Goal: Information Seeking & Learning: Learn about a topic

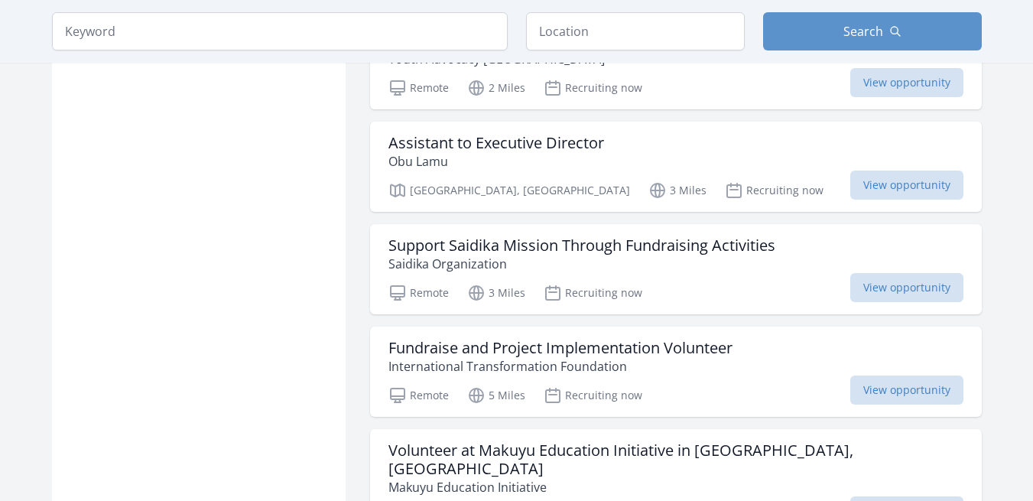
scroll to position [1316, 0]
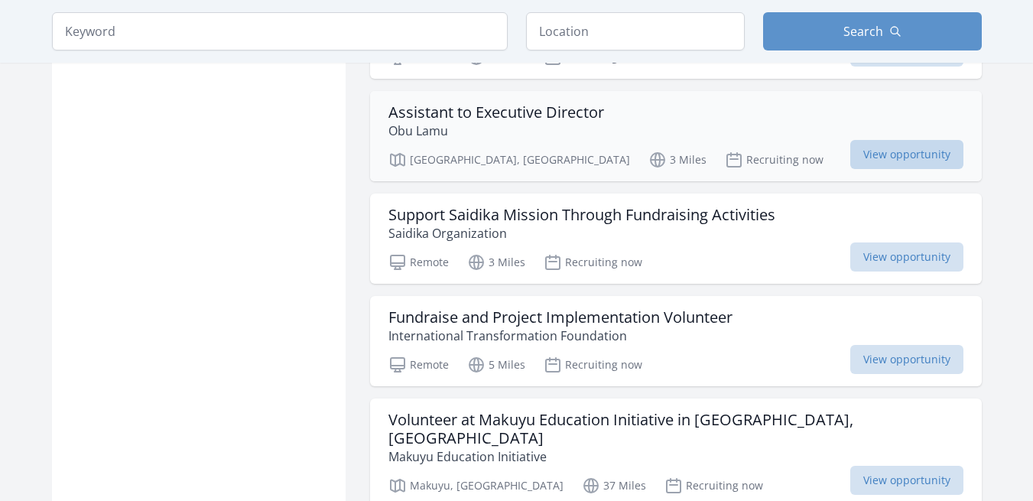
click at [936, 148] on span "View opportunity" at bounding box center [907, 154] width 113 height 29
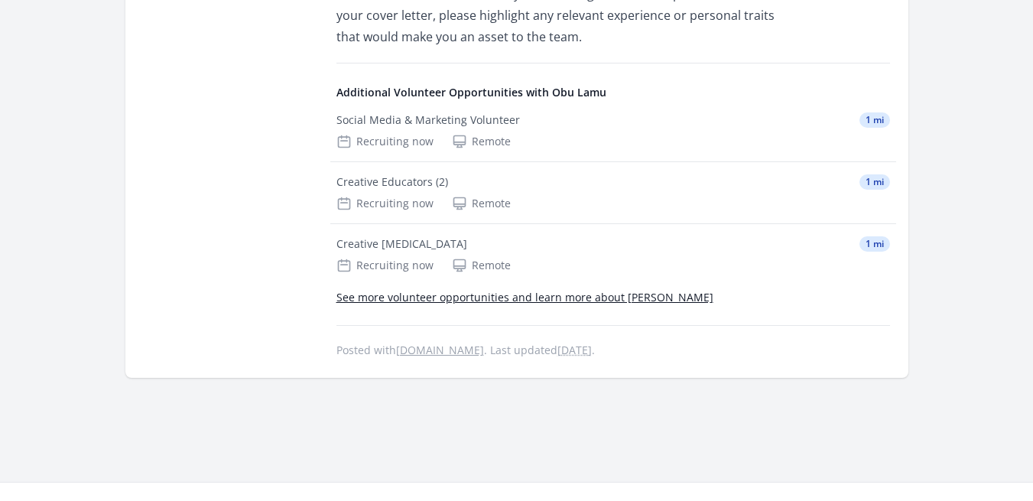
scroll to position [2081, 0]
